Goal: Transaction & Acquisition: Purchase product/service

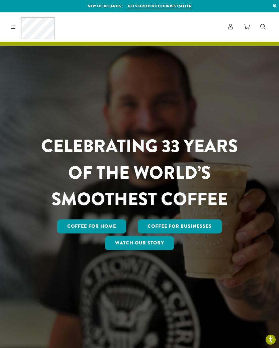
click at [225, 23] on link "Account" at bounding box center [230, 26] width 15 height 11
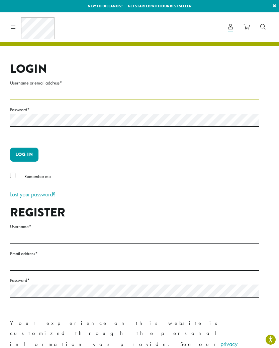
type input "********"
click at [24, 154] on button "Log in" at bounding box center [24, 155] width 28 height 14
click at [31, 157] on button "Log in" at bounding box center [24, 155] width 28 height 14
click at [23, 155] on button "Log in" at bounding box center [24, 155] width 28 height 14
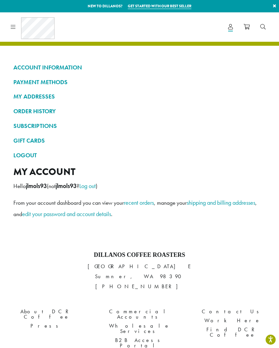
scroll to position [0, 0]
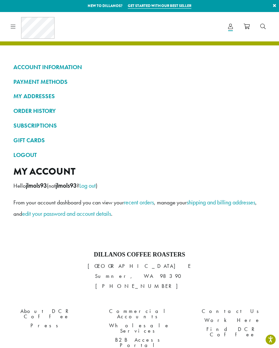
click at [12, 27] on icon at bounding box center [13, 26] width 5 height 5
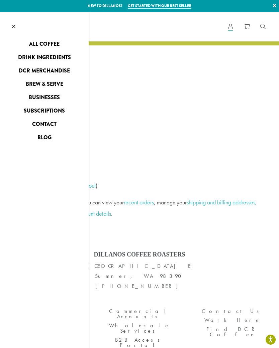
click at [35, 44] on link "All Coffee" at bounding box center [44, 44] width 89 height 11
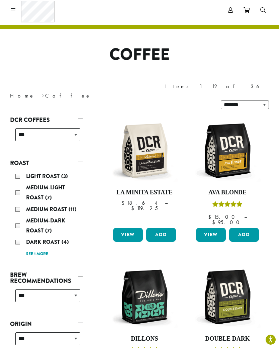
scroll to position [14, 0]
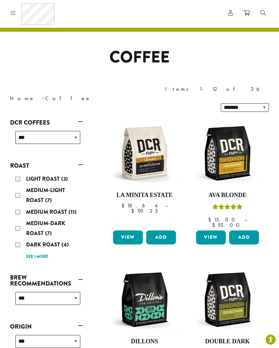
click at [151, 147] on img at bounding box center [144, 153] width 66 height 66
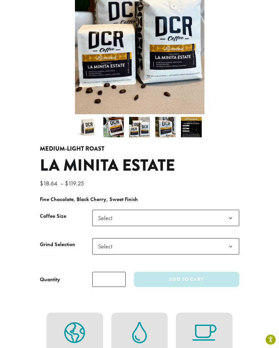
scroll to position [142, 0]
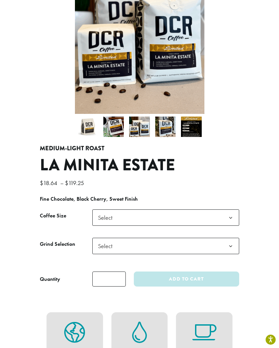
click at [166, 210] on span "Select" at bounding box center [165, 218] width 147 height 16
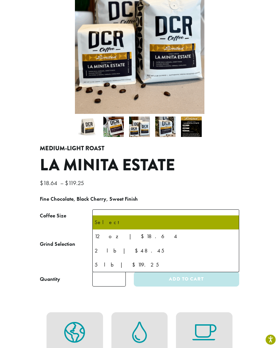
click at [169, 210] on span "Select" at bounding box center [165, 218] width 147 height 16
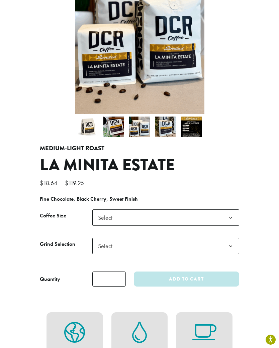
click at [173, 210] on span "Select" at bounding box center [165, 218] width 147 height 16
click at [181, 239] on span "Select" at bounding box center [165, 246] width 147 height 16
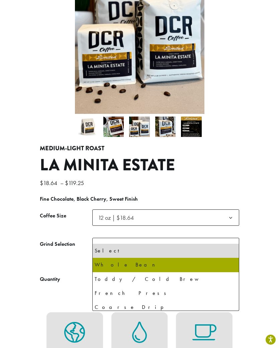
select select "*********"
select select "**********"
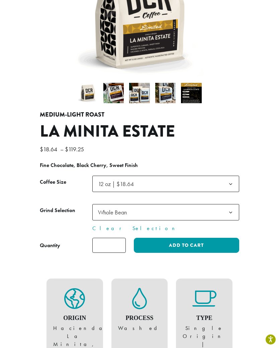
scroll to position [145, 0]
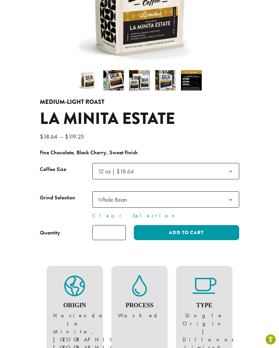
click at [203, 226] on button "Add to cart" at bounding box center [186, 233] width 105 height 15
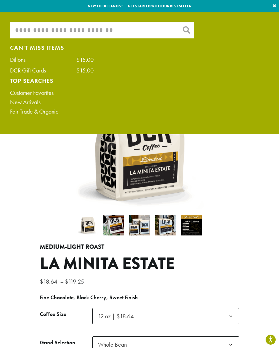
click at [118, 31] on input "What are you searching for?" at bounding box center [102, 30] width 184 height 17
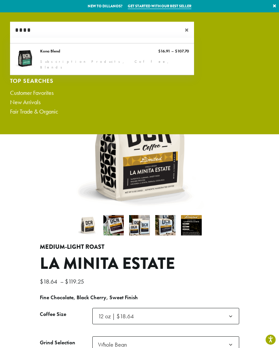
type input "****"
click at [24, 58] on link "Kona Blend" at bounding box center [102, 58] width 184 height 31
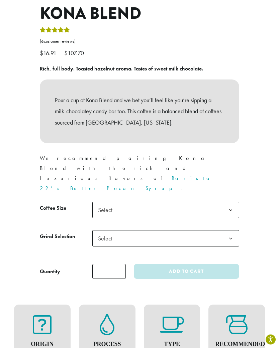
click at [211, 202] on span "Select" at bounding box center [165, 210] width 147 height 16
click at [212, 230] on span "Select" at bounding box center [165, 238] width 147 height 16
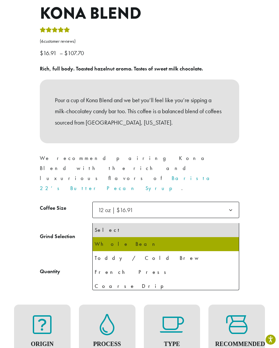
select select "*********"
select select "**********"
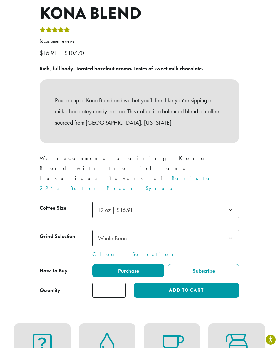
click at [204, 283] on button "Add to cart" at bounding box center [186, 290] width 105 height 15
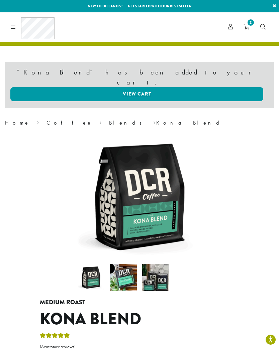
click at [46, 119] on link "Coffee" at bounding box center [69, 122] width 46 height 7
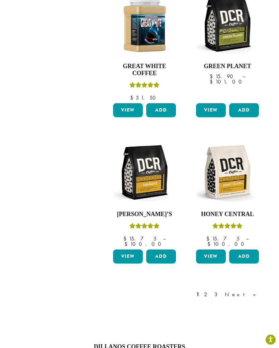
scroll to position [744, 0]
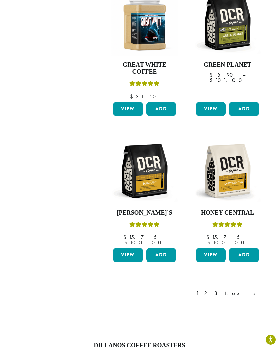
click at [211, 290] on link "2" at bounding box center [207, 294] width 8 height 8
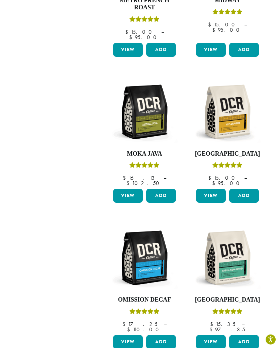
scroll to position [657, 0]
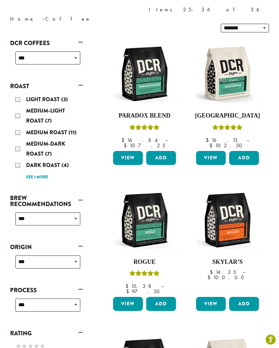
scroll to position [96, 0]
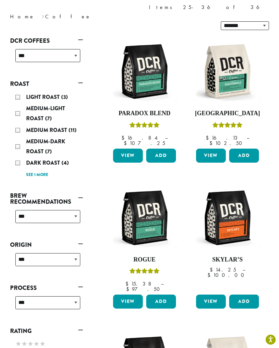
click at [233, 211] on img at bounding box center [227, 218] width 66 height 66
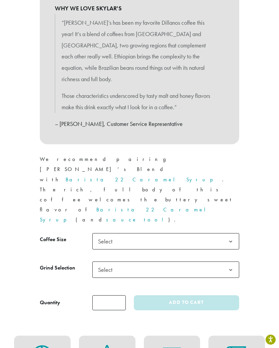
scroll to position [330, 0]
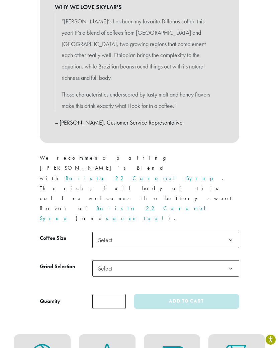
click at [214, 232] on span "Select" at bounding box center [165, 240] width 147 height 16
click at [219, 260] on span "Select" at bounding box center [165, 268] width 147 height 16
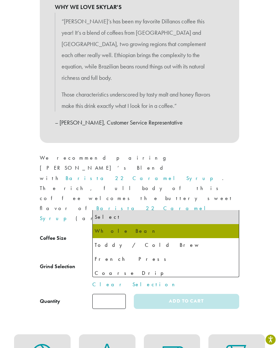
select select "*********"
select select "**********"
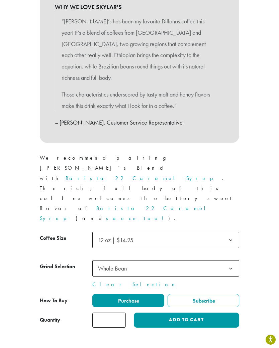
click at [223, 313] on button "Add to cart" at bounding box center [186, 320] width 105 height 15
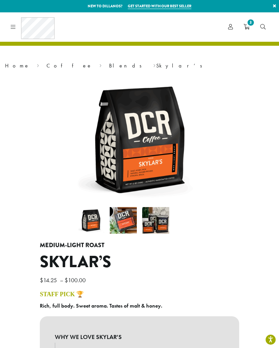
click at [245, 27] on icon "3" at bounding box center [246, 26] width 6 height 5
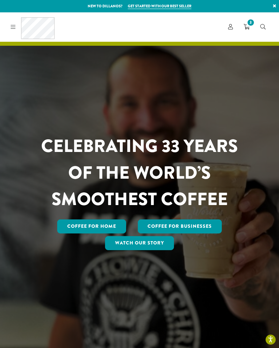
click at [12, 28] on icon at bounding box center [13, 26] width 5 height 5
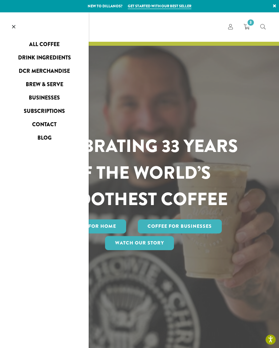
click at [40, 43] on link "All Coffee" at bounding box center [44, 44] width 89 height 11
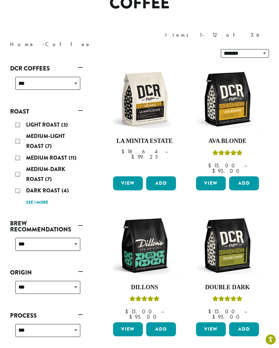
scroll to position [68, 0]
click at [25, 153] on div "Medium Roast (11)" at bounding box center [47, 158] width 65 height 10
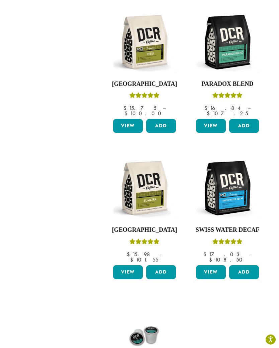
scroll to position [572, 0]
click at [149, 165] on img at bounding box center [144, 188] width 66 height 66
click at [149, 155] on img at bounding box center [144, 188] width 66 height 66
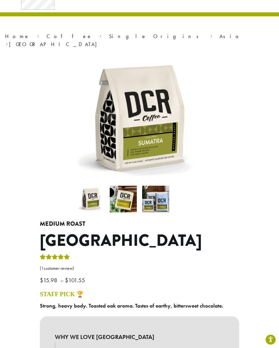
scroll to position [26, 0]
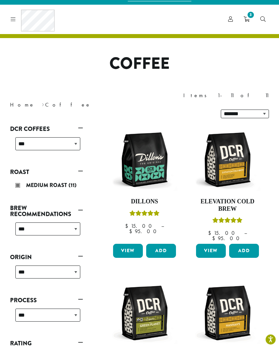
scroll to position [9, 0]
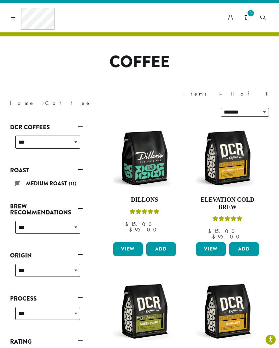
click at [21, 179] on div "Medium Roast (11)" at bounding box center [47, 184] width 65 height 10
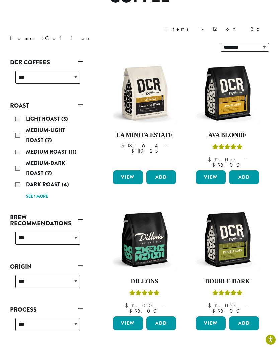
scroll to position [74, 0]
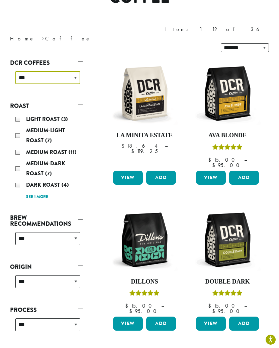
click at [32, 71] on select "**********" at bounding box center [47, 77] width 65 height 13
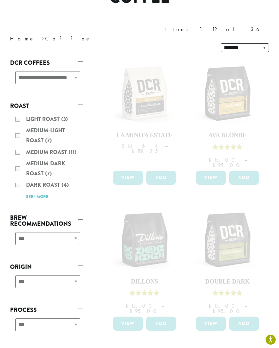
click at [64, 69] on div "**********" at bounding box center [46, 81] width 73 height 24
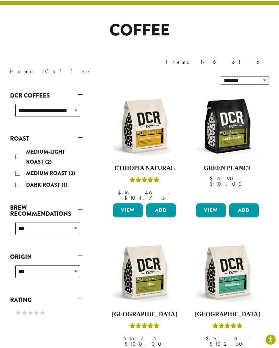
scroll to position [41, 0]
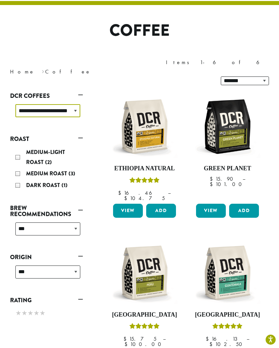
click at [53, 104] on select "**********" at bounding box center [47, 110] width 65 height 13
select select "*****"
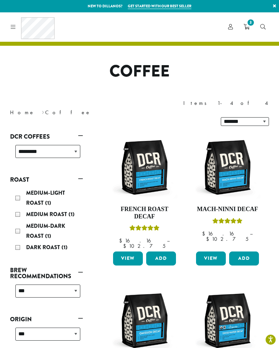
click at [246, 28] on icon "3" at bounding box center [246, 26] width 6 height 5
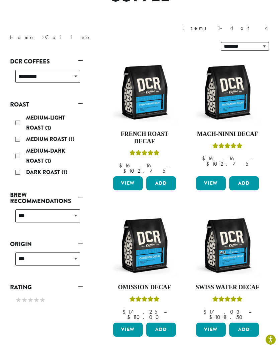
scroll to position [73, 0]
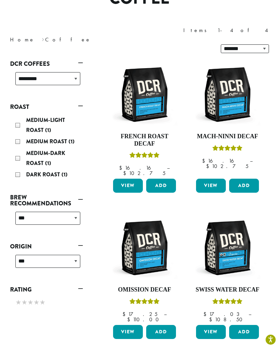
click at [155, 220] on img at bounding box center [144, 248] width 66 height 66
click at [165, 287] on h4 "Omission Decaf" at bounding box center [144, 290] width 66 height 7
click at [231, 105] on img at bounding box center [227, 95] width 66 height 66
click at [227, 287] on h4 "Swiss Water Decaf" at bounding box center [227, 290] width 66 height 7
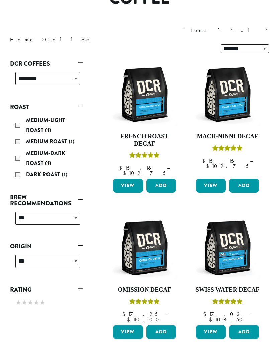
scroll to position [73, 0]
click at [144, 227] on img at bounding box center [144, 248] width 66 height 66
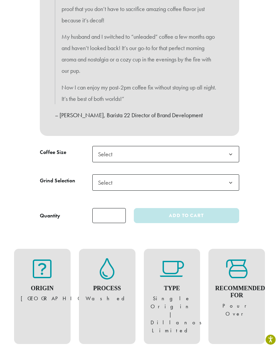
scroll to position [377, 0]
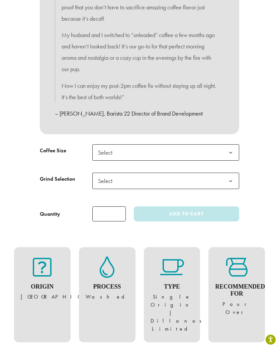
click at [232, 148] on b at bounding box center [230, 153] width 16 height 16
click at [228, 181] on b at bounding box center [230, 181] width 16 height 16
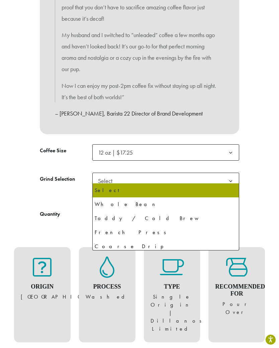
select select "*********"
select select "**********"
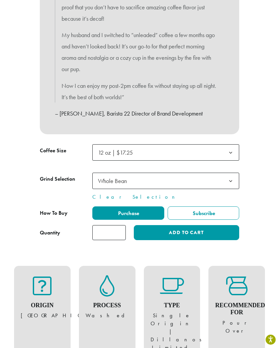
click at [214, 228] on button "Add to cart" at bounding box center [186, 232] width 105 height 15
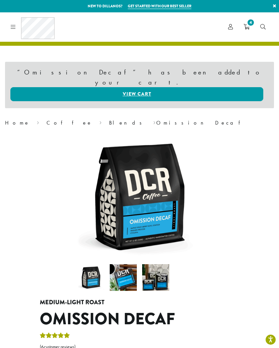
click at [251, 26] on span "4" at bounding box center [250, 22] width 9 height 9
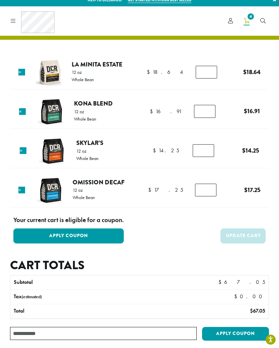
scroll to position [6, 0]
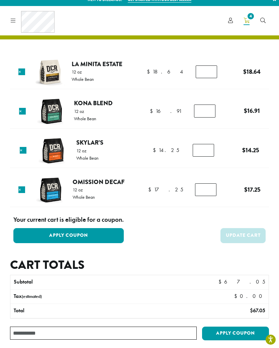
click at [53, 74] on img at bounding box center [50, 72] width 30 height 30
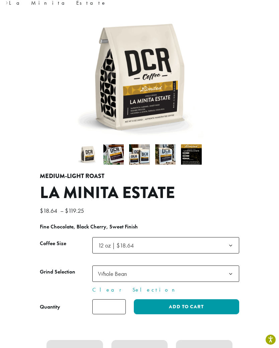
scroll to position [70, 0]
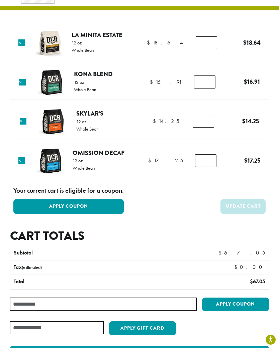
scroll to position [35, 0]
click at [54, 122] on img at bounding box center [53, 122] width 30 height 30
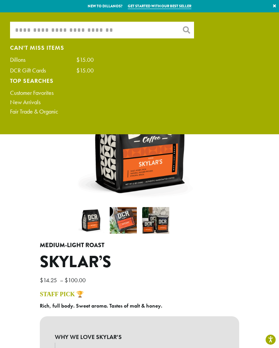
click at [116, 28] on input "What are you searching for?" at bounding box center [102, 30] width 184 height 17
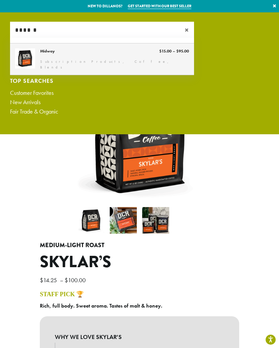
type input "******"
click at [44, 52] on link "Midway" at bounding box center [102, 58] width 184 height 31
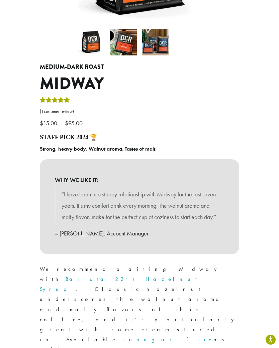
scroll to position [181, 0]
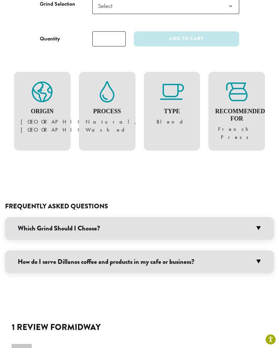
click at [44, 218] on h3 "Which Grind Should I Choose?" at bounding box center [139, 229] width 269 height 23
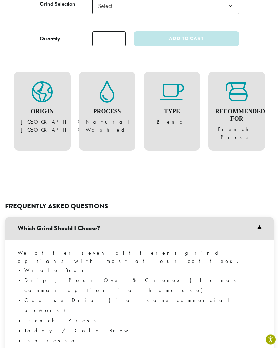
scroll to position [573, 0]
click at [51, 217] on h3 "Which Grind Should I Choose?" at bounding box center [139, 228] width 269 height 23
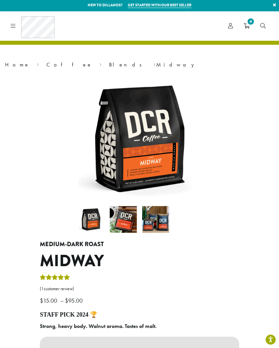
scroll to position [0, 0]
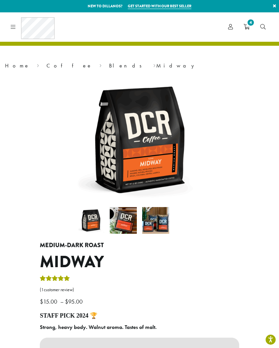
click at [247, 31] on span "4" at bounding box center [246, 27] width 6 height 8
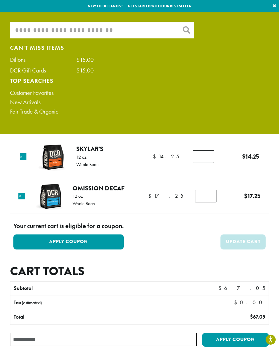
click at [42, 32] on input "What are you searching for?" at bounding box center [102, 30] width 184 height 17
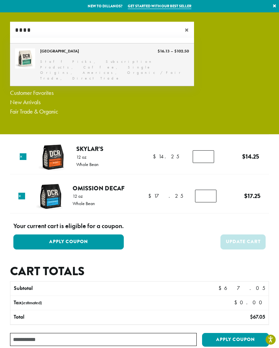
type input "****"
click at [34, 59] on link "Guatemala" at bounding box center [102, 64] width 184 height 42
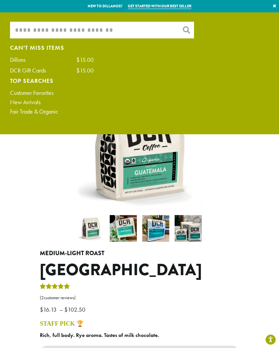
click at [31, 30] on input "What are you searching for?" at bounding box center [102, 30] width 184 height 17
type input "*"
click at [273, 6] on link "×" at bounding box center [274, 6] width 9 height 12
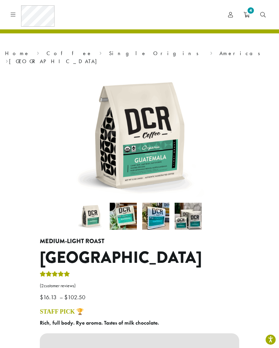
click at [14, 13] on icon at bounding box center [13, 14] width 5 height 5
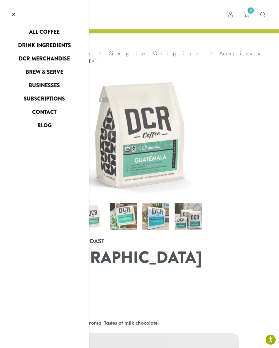
click at [30, 32] on link "All Coffee" at bounding box center [44, 32] width 89 height 11
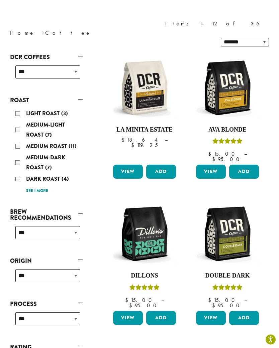
scroll to position [72, 0]
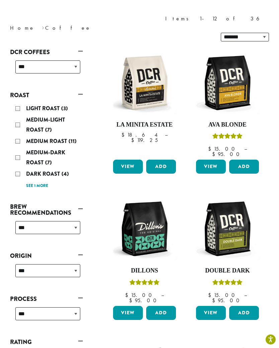
click at [32, 183] on link "See 1 more" at bounding box center [37, 186] width 22 height 7
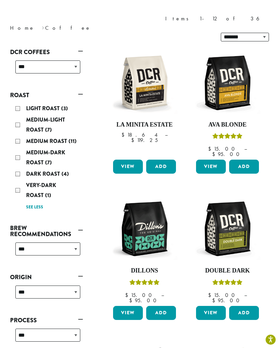
click at [17, 148] on div "Medium-Dark Roast (7)" at bounding box center [47, 158] width 65 height 20
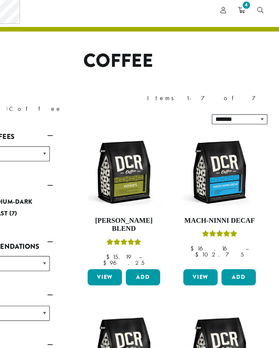
click at [116, 141] on img at bounding box center [144, 155] width 66 height 66
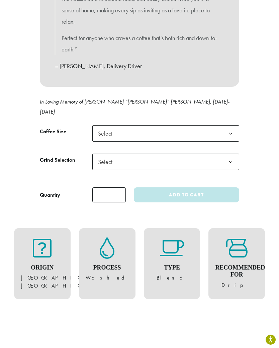
scroll to position [390, 0]
click at [186, 125] on span "Select" at bounding box center [165, 133] width 147 height 16
click at [174, 153] on span "Select" at bounding box center [165, 161] width 147 height 16
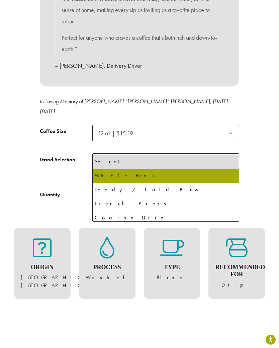
select select "*********"
select select "**********"
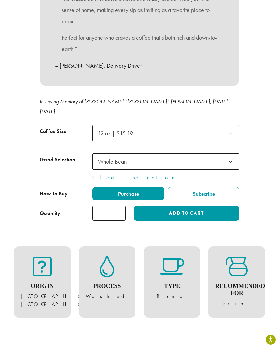
click at [197, 206] on button "Add to cart" at bounding box center [186, 213] width 105 height 15
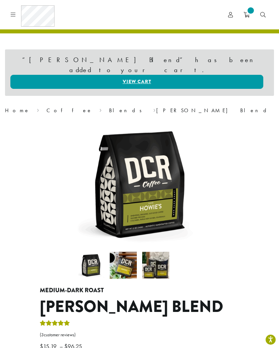
click at [244, 15] on icon at bounding box center [246, 14] width 6 height 5
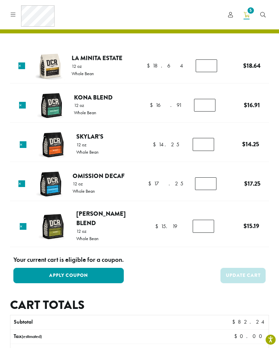
click at [52, 182] on img at bounding box center [50, 184] width 30 height 30
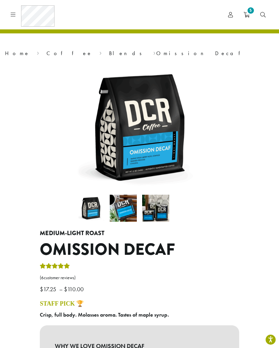
click at [254, 13] on span "5" at bounding box center [250, 10] width 9 height 9
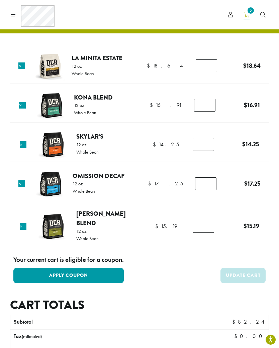
click at [12, 16] on icon at bounding box center [13, 14] width 5 height 5
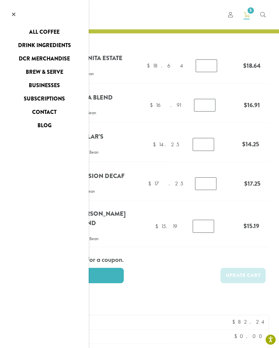
click at [64, 57] on link "DCR Merchandise" at bounding box center [44, 58] width 89 height 11
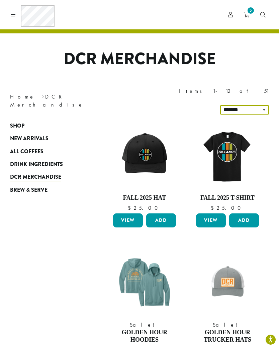
click at [247, 105] on select "**********" at bounding box center [244, 109] width 49 height 9
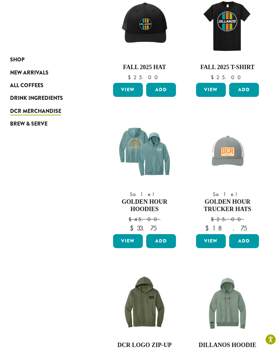
scroll to position [131, 0]
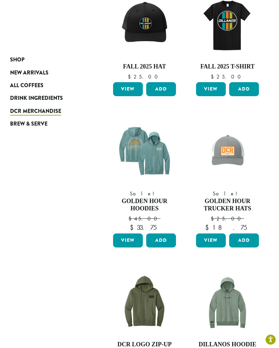
click at [228, 130] on img at bounding box center [227, 151] width 66 height 66
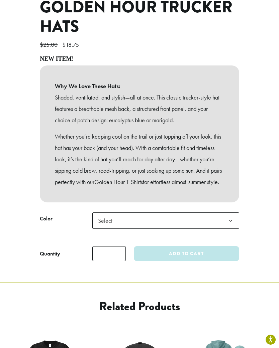
scroll to position [247, 0]
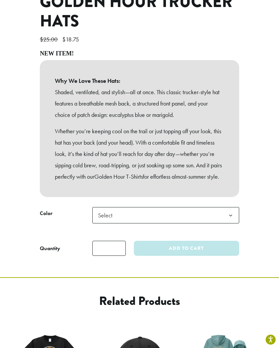
click at [214, 219] on span "Select" at bounding box center [165, 215] width 147 height 16
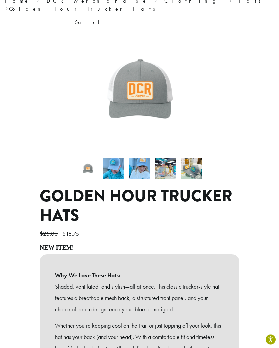
scroll to position [52, 0]
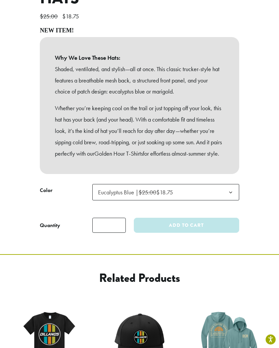
select select "**********"
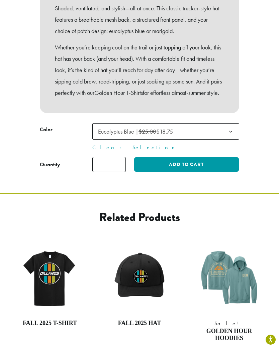
scroll to position [332, 0]
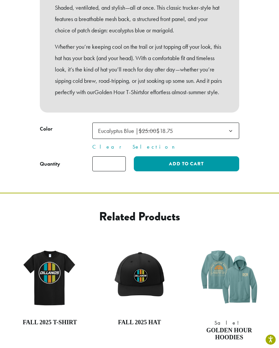
click at [207, 162] on button "Add to cart" at bounding box center [186, 163] width 105 height 15
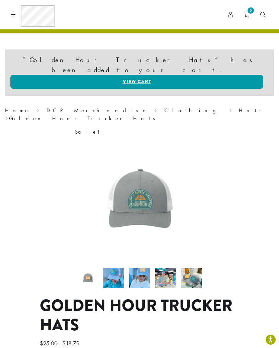
click at [164, 107] on link "Clothing" at bounding box center [193, 110] width 58 height 7
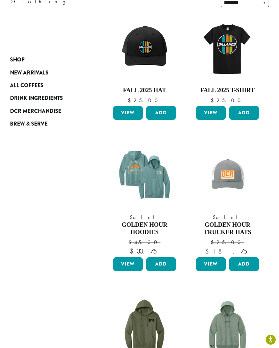
scroll to position [107, 0]
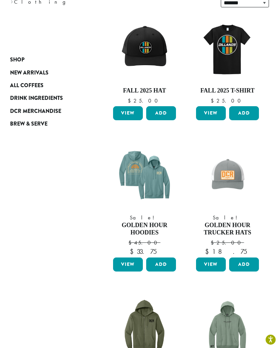
click at [146, 163] on img at bounding box center [144, 175] width 66 height 66
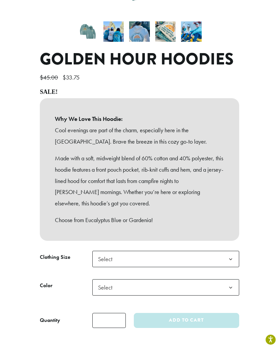
scroll to position [194, 0]
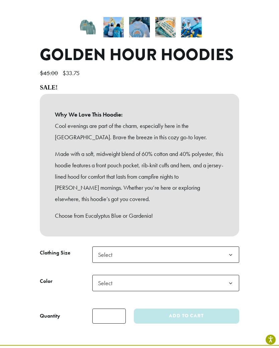
click at [199, 247] on span "Select" at bounding box center [165, 255] width 147 height 16
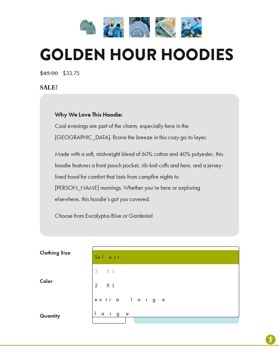
scroll to position [0, 0]
click at [267, 171] on div "**********" at bounding box center [139, 103] width 279 height 452
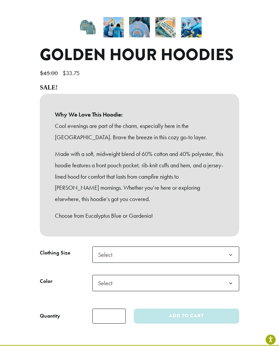
click at [191, 275] on span "Select" at bounding box center [165, 283] width 147 height 16
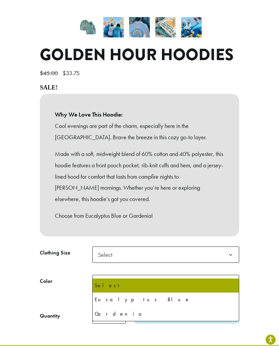
click at [254, 184] on div "**********" at bounding box center [139, 103] width 279 height 452
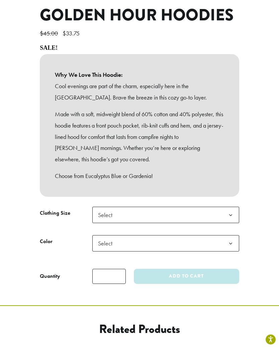
scroll to position [234, 0]
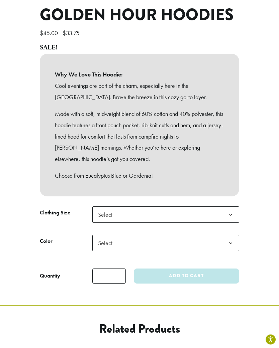
click at [205, 207] on span "Select" at bounding box center [165, 215] width 147 height 16
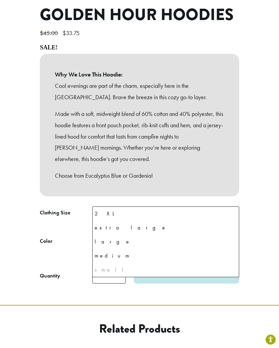
scroll to position [31, 0]
select select "*****"
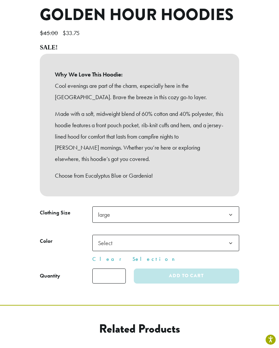
click at [207, 235] on span "Select" at bounding box center [165, 243] width 147 height 16
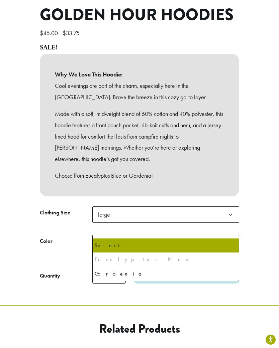
click at [186, 259] on div "Eucalyptus Blue" at bounding box center [166, 260] width 142 height 10
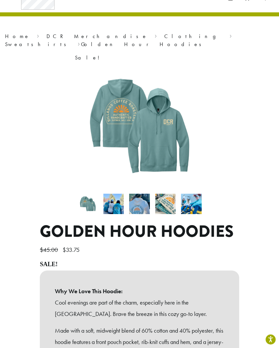
scroll to position [0, 0]
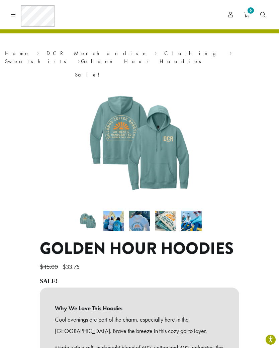
click at [243, 16] on link "6" at bounding box center [246, 14] width 17 height 11
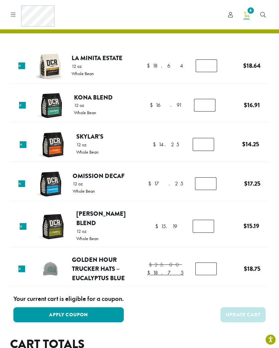
click at [23, 266] on link "×" at bounding box center [21, 269] width 7 height 7
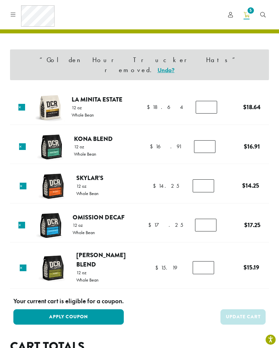
click at [12, 12] on icon at bounding box center [13, 14] width 5 height 5
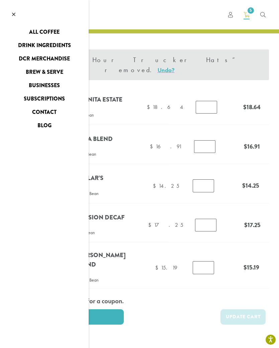
click at [51, 32] on link "All Coffee" at bounding box center [44, 32] width 89 height 11
click at [55, 44] on link "Drink Ingredients" at bounding box center [44, 45] width 89 height 11
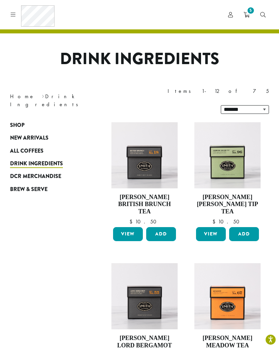
click at [245, 16] on icon "5" at bounding box center [246, 14] width 6 height 5
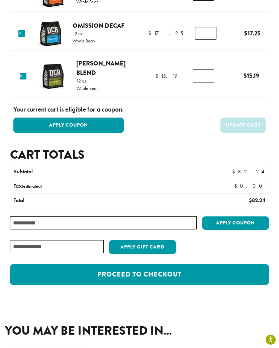
scroll to position [150, 0]
click at [203, 265] on link "Proceed to checkout" at bounding box center [139, 275] width 259 height 21
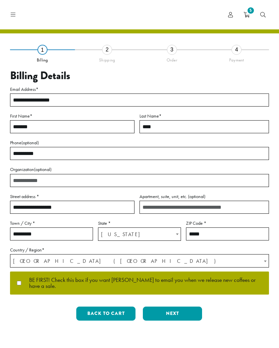
select select "**"
click at [168, 307] on button "Next" at bounding box center [172, 314] width 59 height 14
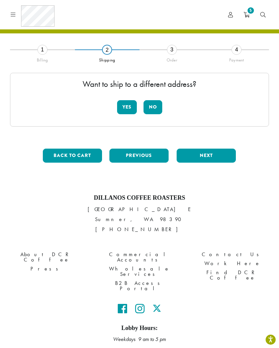
click at [154, 107] on button "No" at bounding box center [152, 107] width 19 height 14
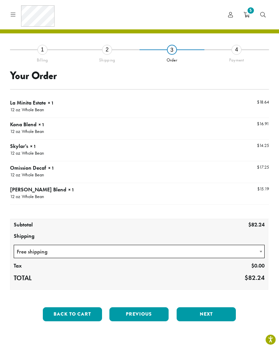
click at [228, 249] on span "Free shipping" at bounding box center [139, 251] width 250 height 13
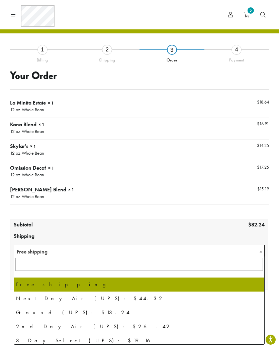
click at [230, 253] on span "Free shipping" at bounding box center [139, 251] width 250 height 13
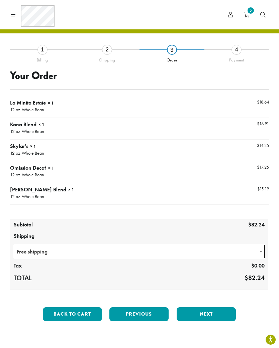
click at [206, 312] on button "Next" at bounding box center [206, 315] width 59 height 14
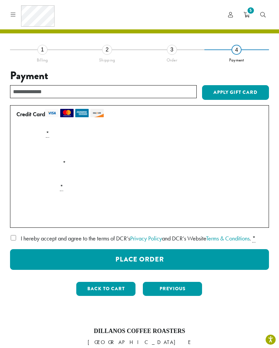
click at [251, 146] on div "Payment Info" at bounding box center [139, 148] width 251 height 19
click at [173, 139] on div "Payment Info" at bounding box center [139, 148] width 251 height 19
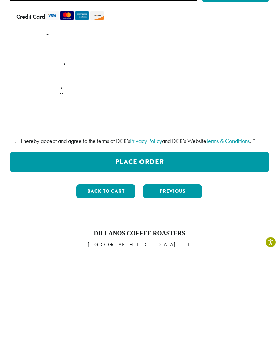
click at [106, 282] on button "Back to cart" at bounding box center [105, 289] width 59 height 14
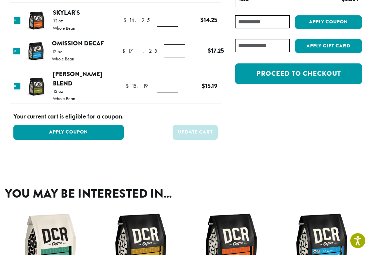
scroll to position [103, 0]
click at [278, 79] on link "Proceed to checkout" at bounding box center [298, 74] width 127 height 21
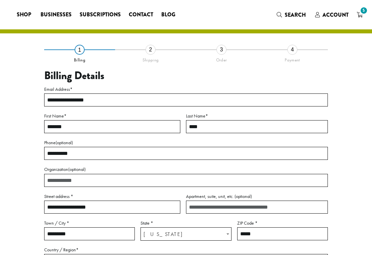
select select "**"
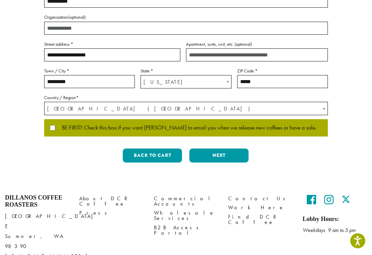
scroll to position [151, 0]
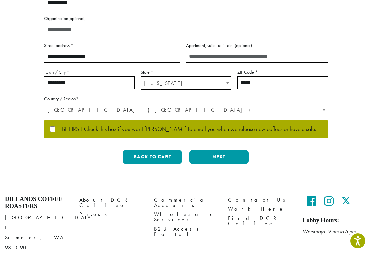
click at [224, 156] on button "Next" at bounding box center [218, 157] width 59 height 14
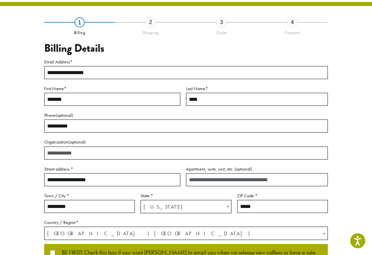
scroll to position [10, 0]
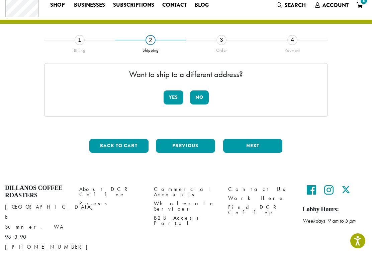
click at [195, 103] on button "No" at bounding box center [199, 98] width 19 height 14
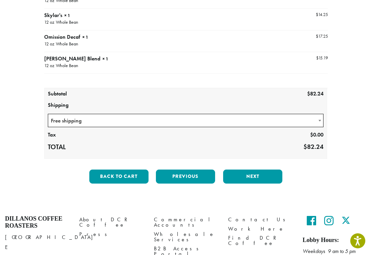
click at [249, 179] on button "Next" at bounding box center [252, 177] width 59 height 14
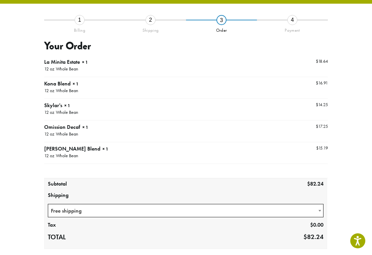
scroll to position [26, 0]
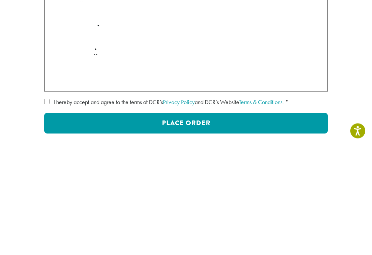
click at [49, 207] on label "I hereby accept and agree to the terms of DCR’s Privacy Policy and DCR’s Websit…" at bounding box center [186, 212] width 284 height 11
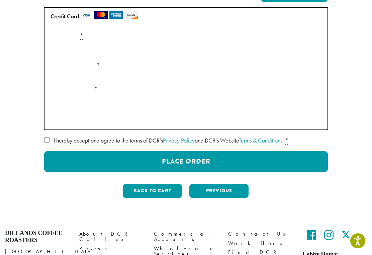
scroll to position [98, 0]
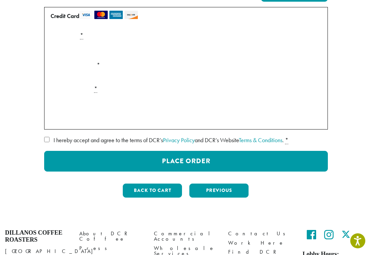
click at [206, 158] on button "Place Order" at bounding box center [186, 161] width 284 height 21
